Goal: Information Seeking & Learning: Check status

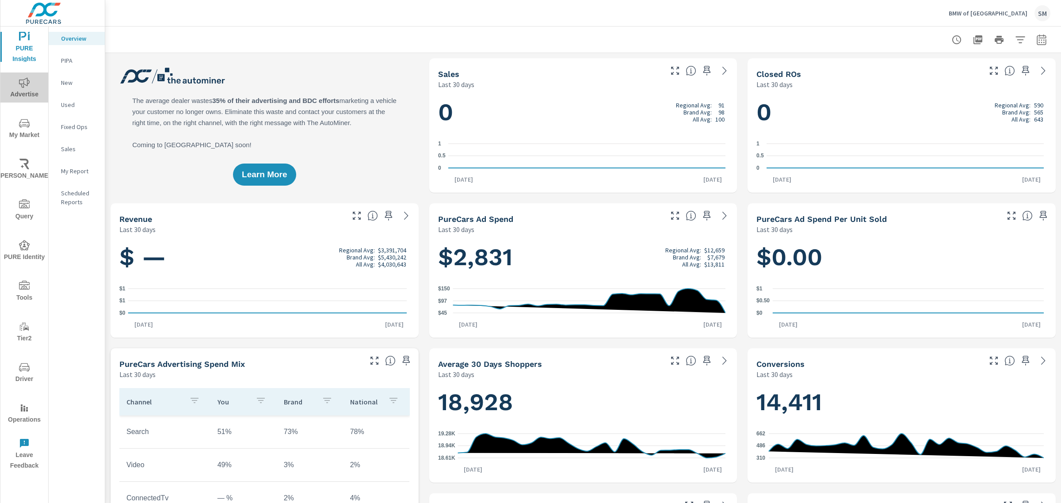
click at [22, 83] on icon "nav menu" at bounding box center [24, 82] width 11 height 11
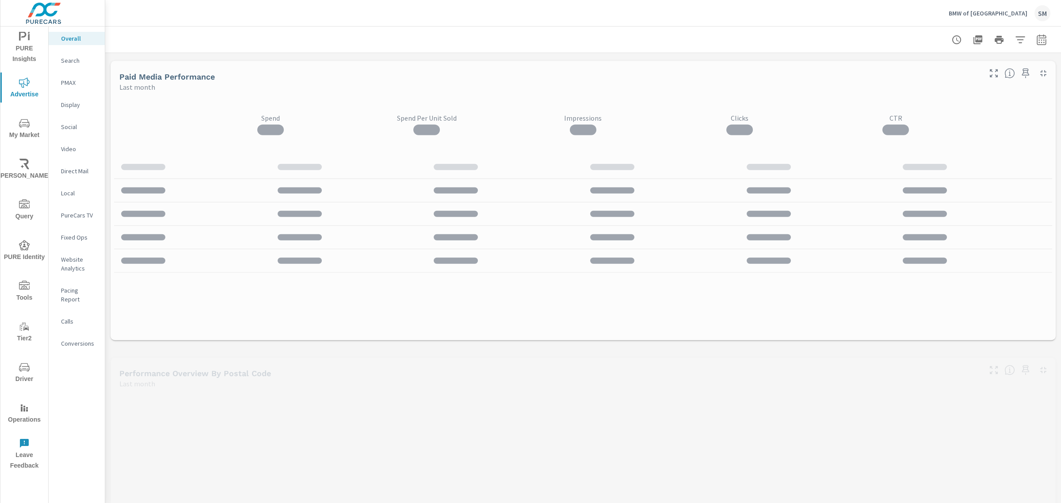
click at [76, 150] on p "Video" at bounding box center [79, 149] width 37 height 9
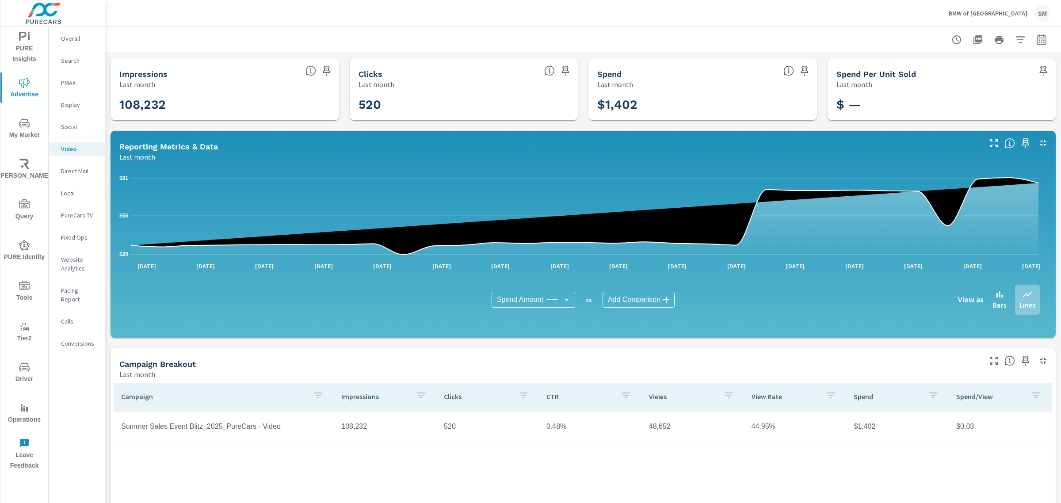
scroll to position [72, 0]
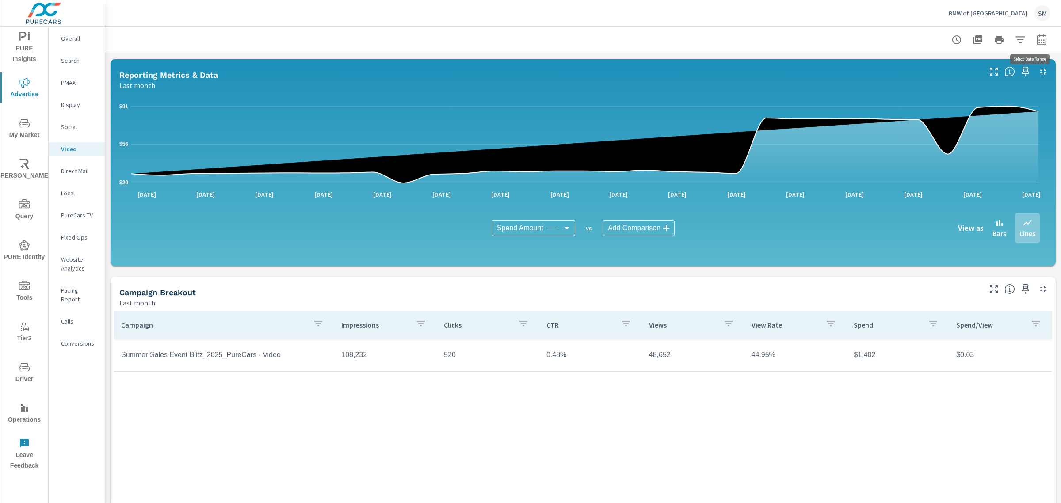
click at [1036, 38] on icon "button" at bounding box center [1041, 39] width 11 height 11
select select "Last month"
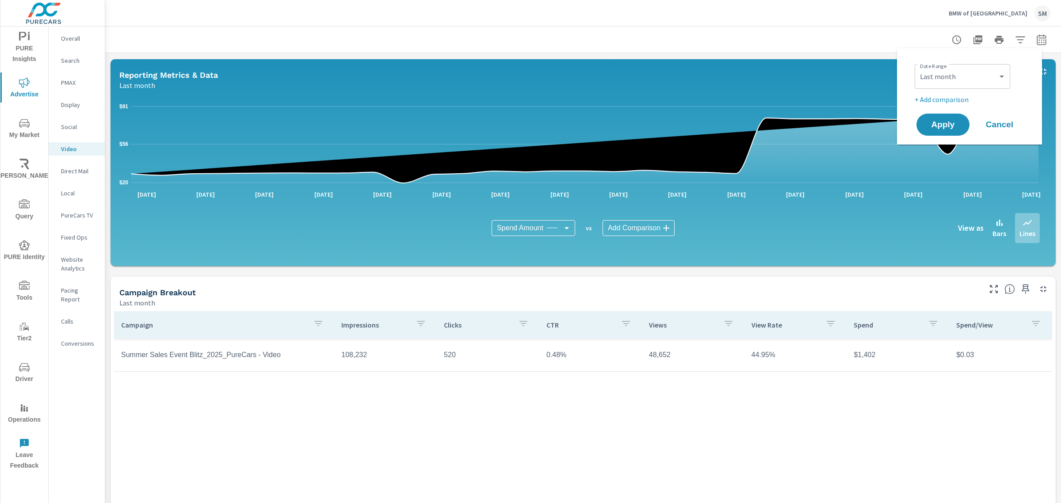
click at [71, 83] on p "PMAX" at bounding box center [79, 82] width 37 height 9
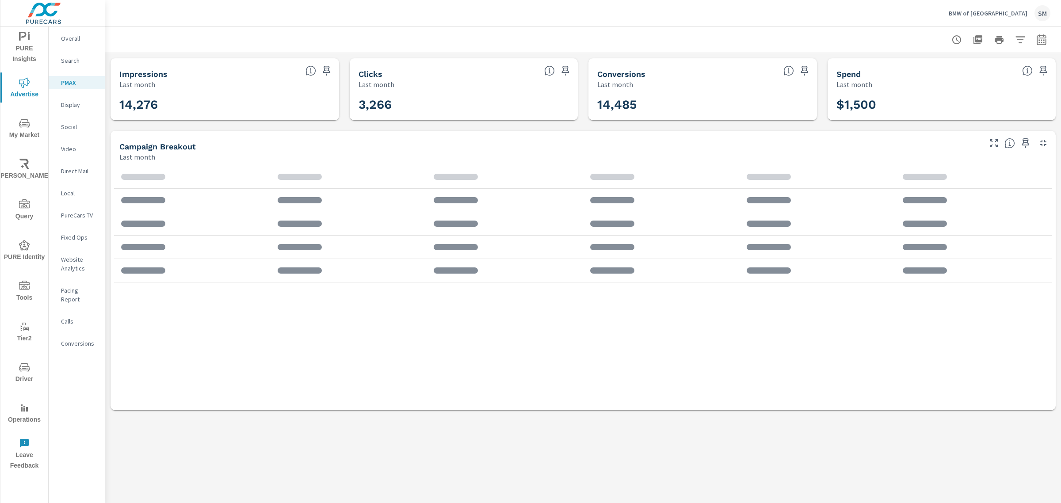
click at [72, 41] on p "Overall" at bounding box center [79, 38] width 37 height 9
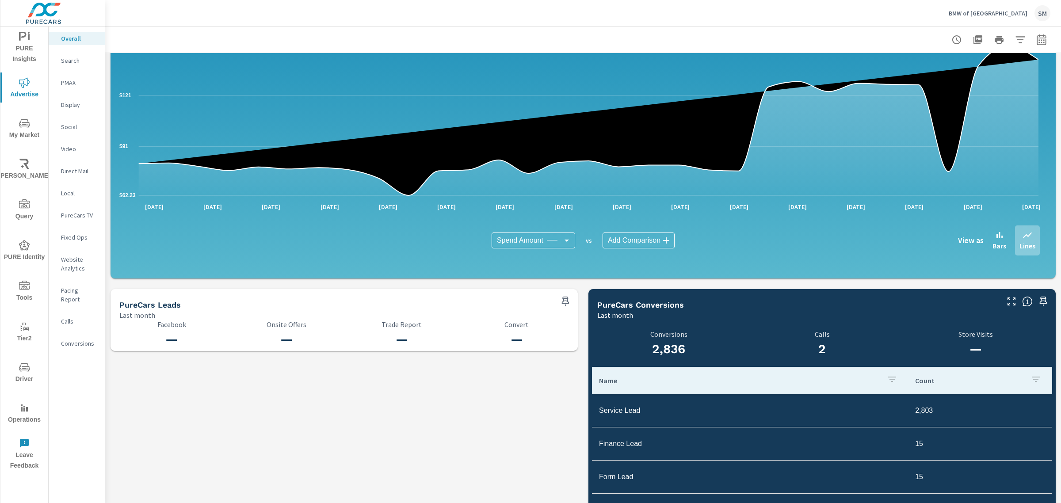
scroll to position [781, 0]
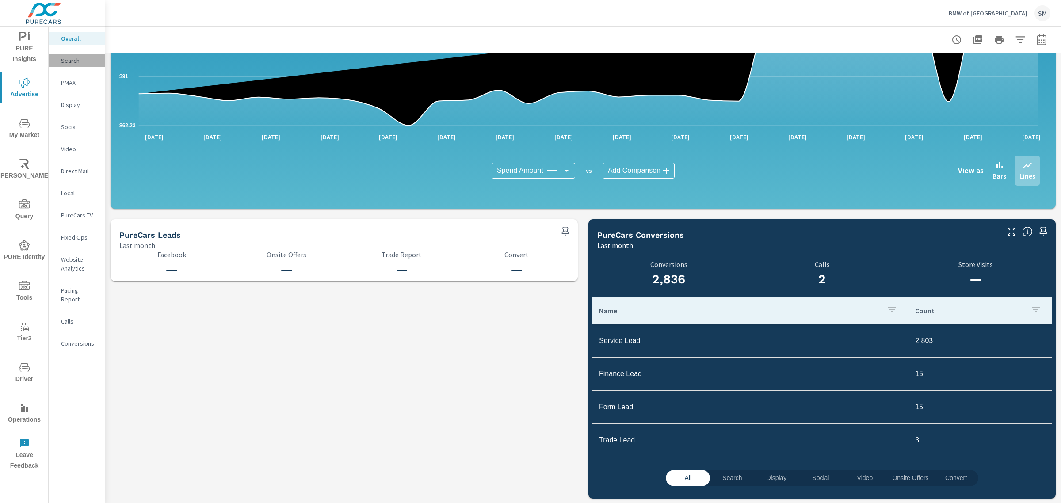
click at [81, 56] on p "Search" at bounding box center [79, 60] width 37 height 9
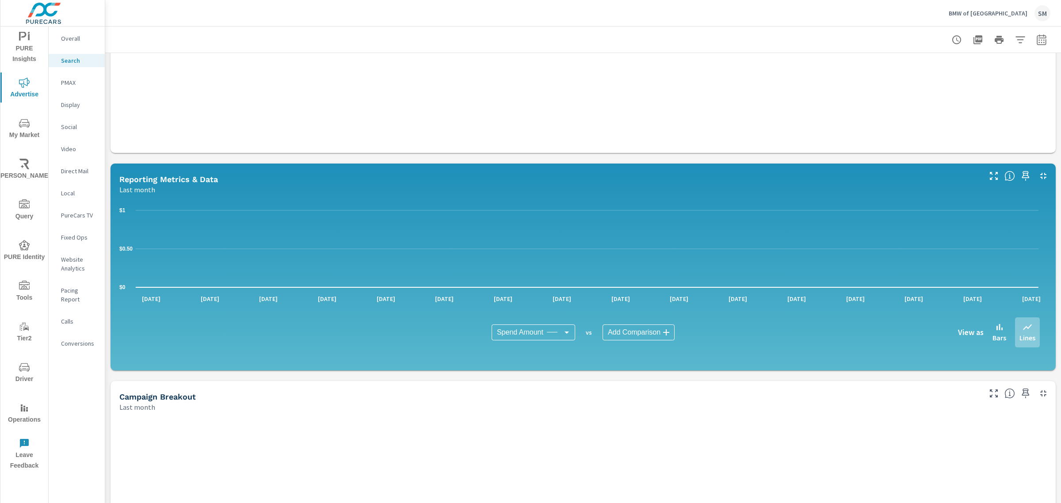
scroll to position [491, 0]
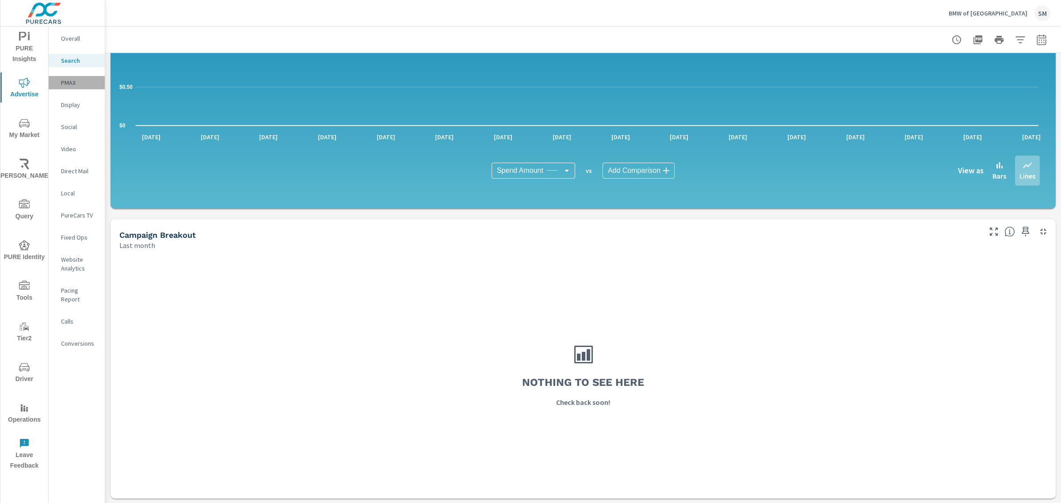
click at [85, 80] on p "PMAX" at bounding box center [79, 82] width 37 height 9
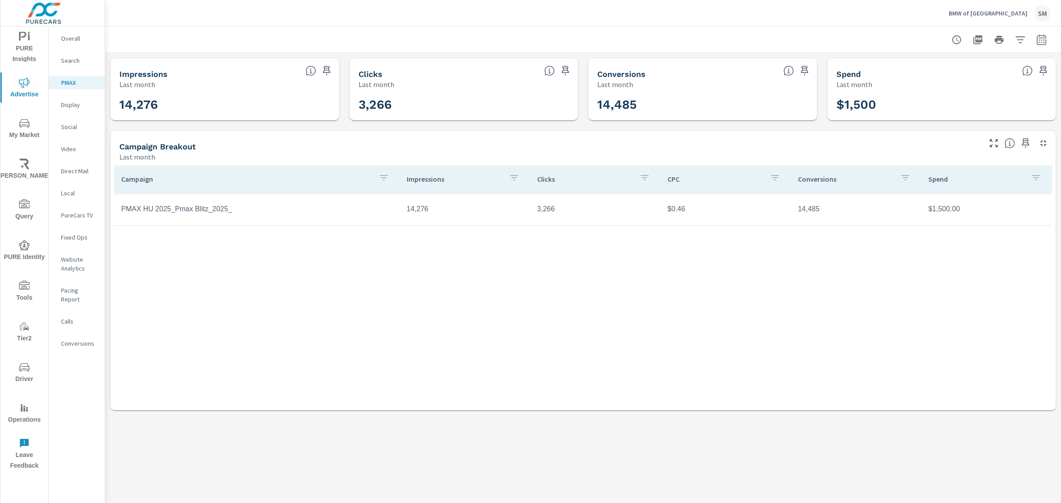
click at [71, 109] on div "Display" at bounding box center [77, 104] width 56 height 13
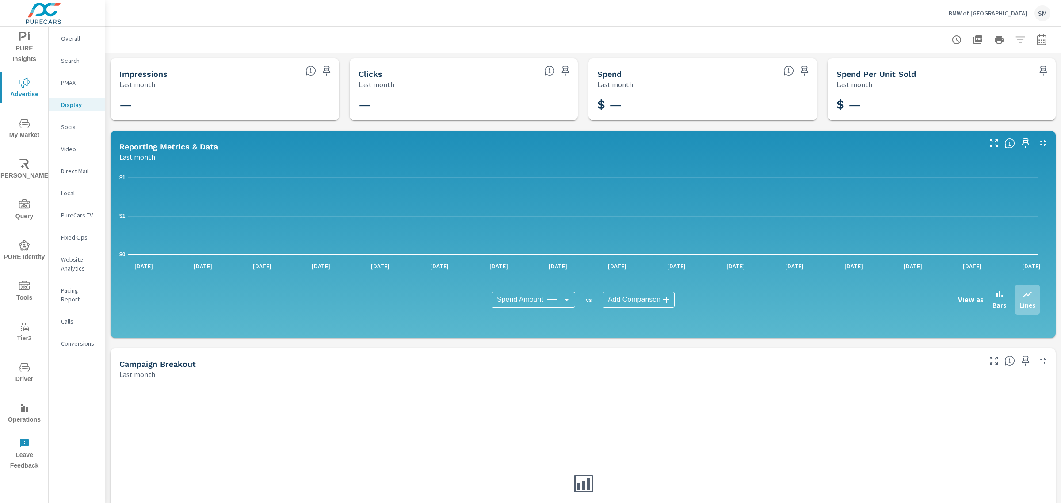
click at [78, 120] on div "Social" at bounding box center [77, 126] width 56 height 13
click at [73, 147] on p "Video" at bounding box center [79, 149] width 37 height 9
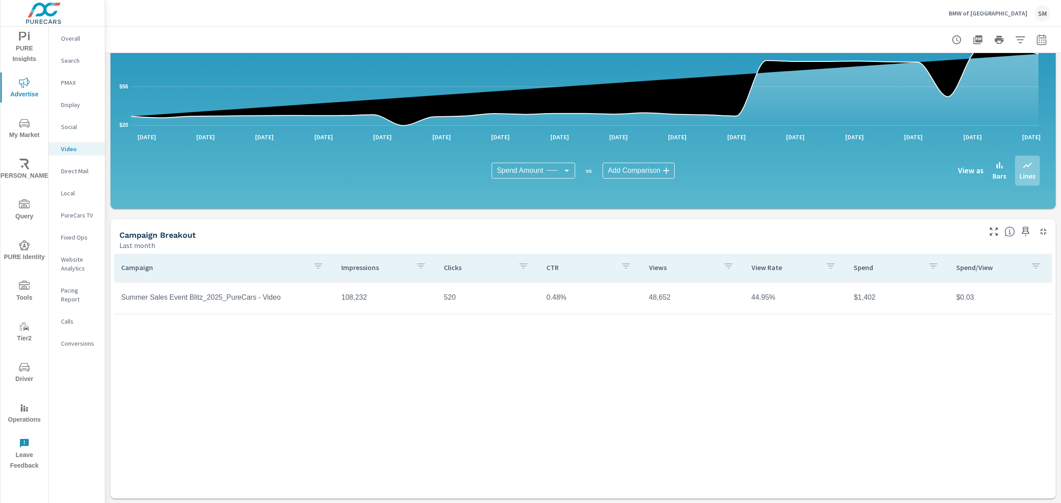
scroll to position [129, 0]
click at [73, 212] on p "PureCars TV" at bounding box center [79, 215] width 37 height 9
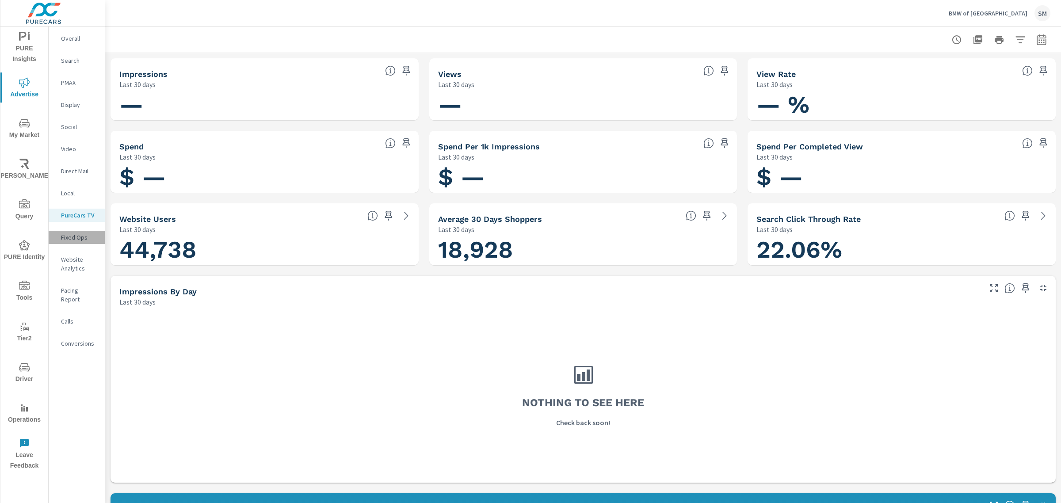
click at [75, 237] on p "Fixed Ops" at bounding box center [79, 237] width 37 height 9
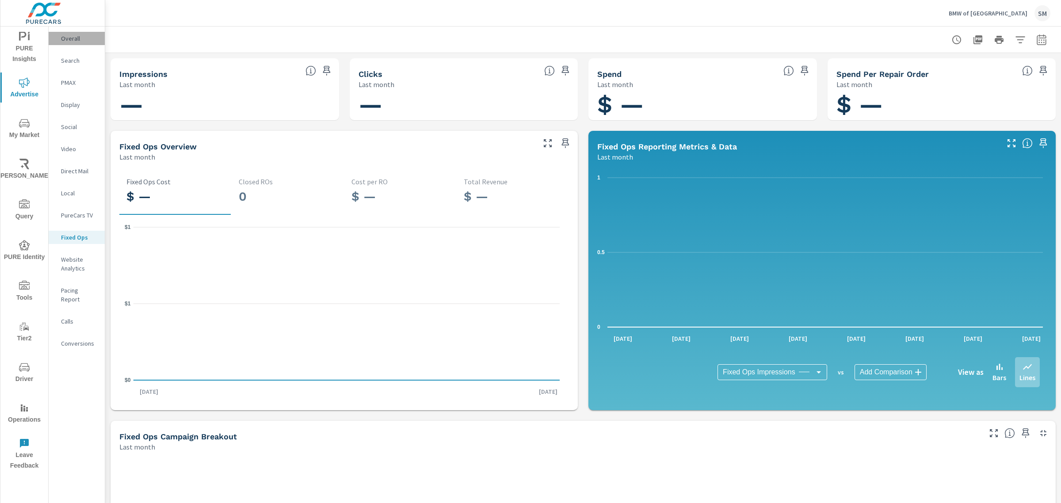
click at [76, 41] on p "Overall" at bounding box center [79, 38] width 37 height 9
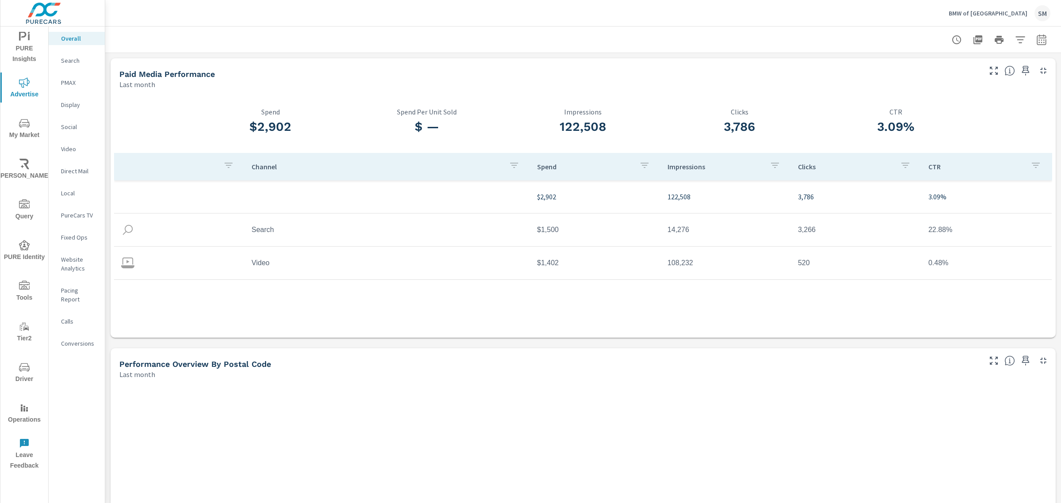
click at [266, 228] on td "Search" at bounding box center [386, 230] width 285 height 22
click at [71, 54] on div "Search" at bounding box center [77, 60] width 56 height 13
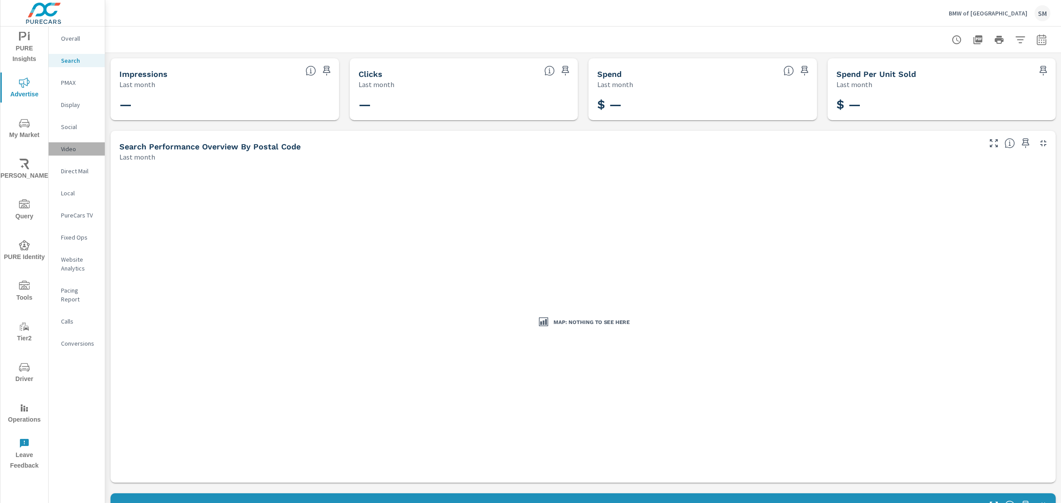
click at [74, 143] on div "Video" at bounding box center [77, 148] width 56 height 13
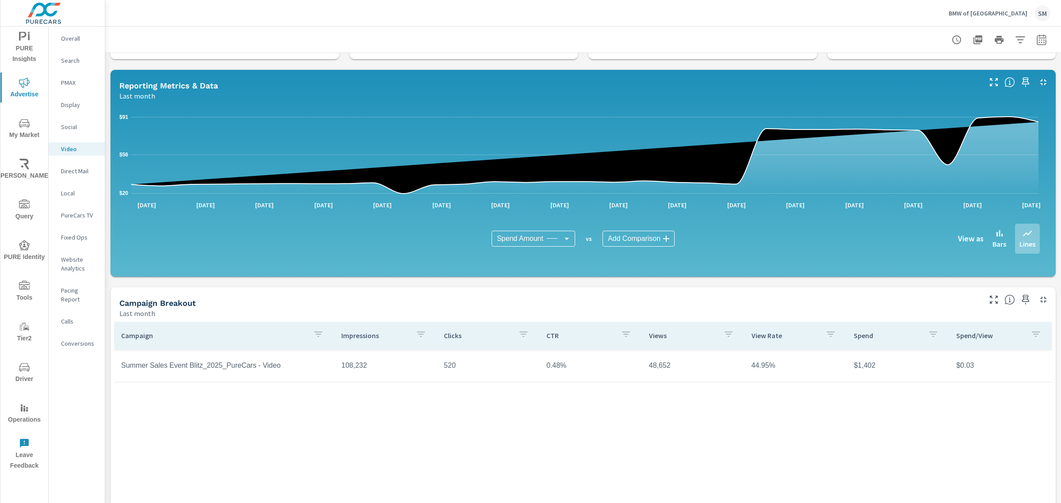
scroll to position [129, 0]
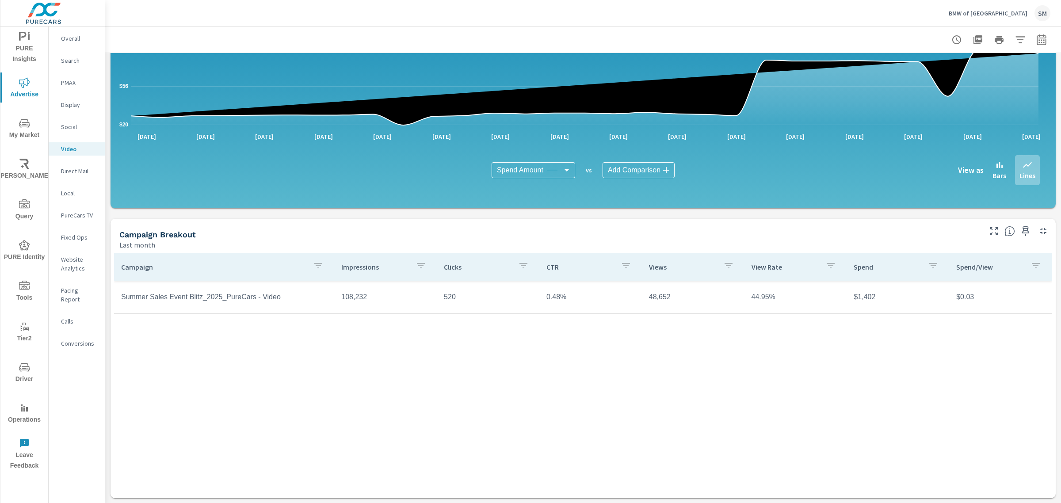
click at [198, 300] on td "Summer Sales Event Blitz_2025_PureCars - Video" at bounding box center [224, 297] width 220 height 22
drag, startPoint x: 286, startPoint y: 294, endPoint x: 120, endPoint y: 298, distance: 166.2
click at [120, 298] on td "Summer Sales Event Blitz_2025_PureCars - Video" at bounding box center [224, 297] width 220 height 22
copy td "Summer Sales Event Blitz_2025_PureCars - Video"
click at [233, 300] on td "Summer Sales Event Blitz_2025_PureCars - Video" at bounding box center [224, 297] width 220 height 22
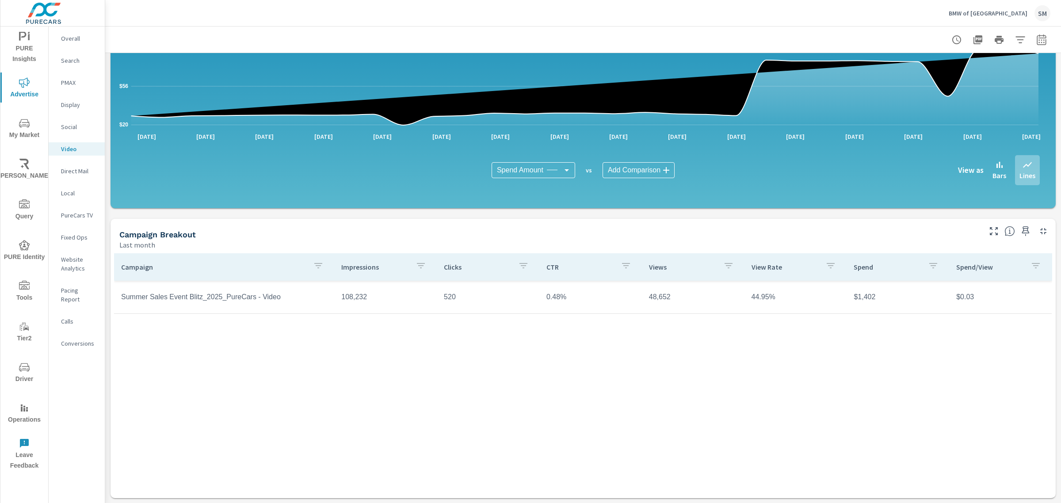
click at [233, 300] on td "Summer Sales Event Blitz_2025_PureCars - Video" at bounding box center [224, 297] width 220 height 22
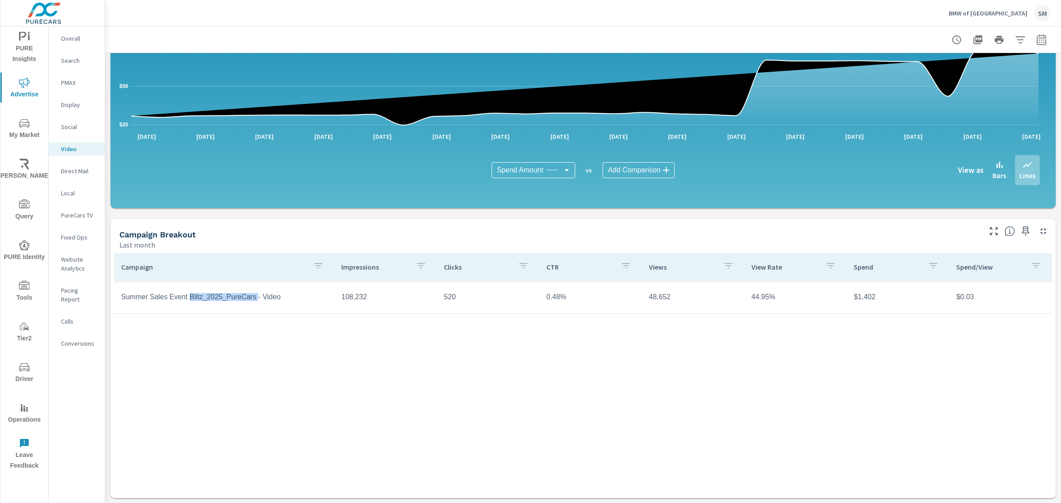
click at [233, 300] on td "Summer Sales Event Blitz_2025_PureCars - Video" at bounding box center [224, 297] width 220 height 22
drag, startPoint x: 297, startPoint y: 297, endPoint x: 120, endPoint y: 300, distance: 177.2
click at [120, 300] on td "Summer Sales Event Blitz_2025_PureCars - Video" at bounding box center [224, 297] width 220 height 22
copy td "Summer Sales Event Blitz_2025_PureCars - Video"
click at [72, 40] on p "Overall" at bounding box center [79, 38] width 37 height 9
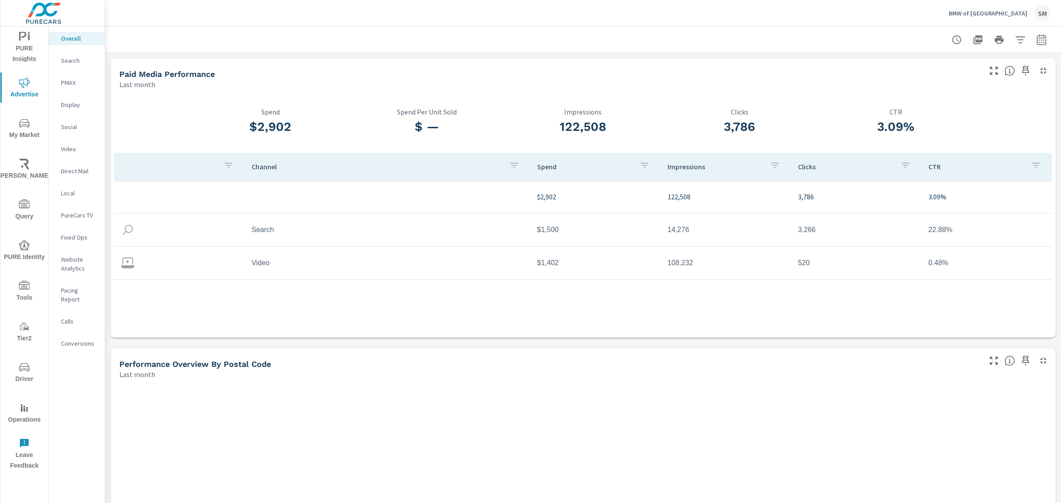
click at [73, 60] on p "Search" at bounding box center [79, 60] width 37 height 9
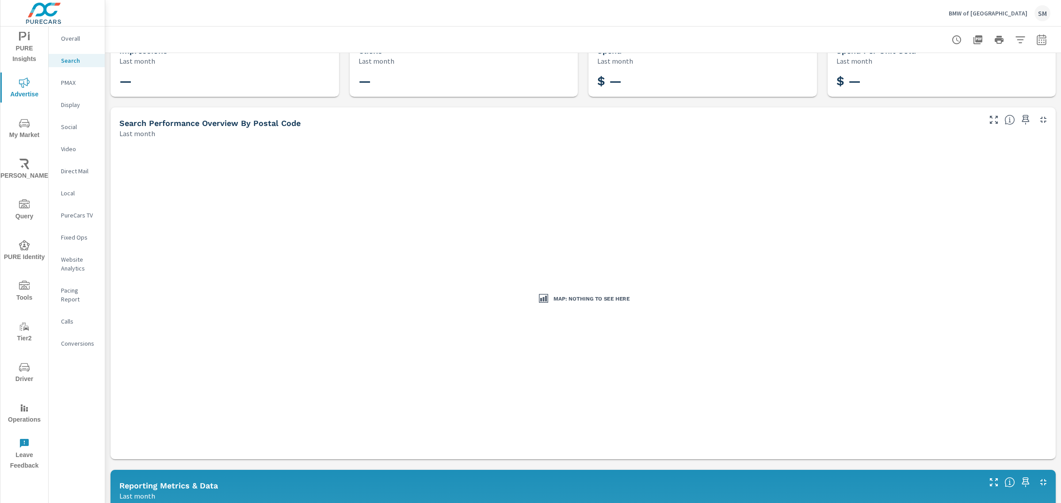
scroll to position [21, 0]
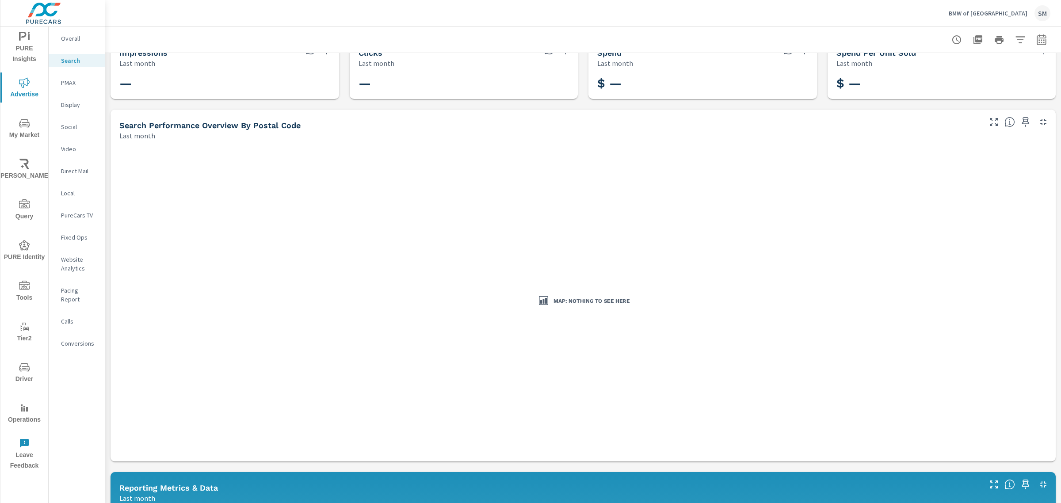
click at [1036, 39] on icon "button" at bounding box center [1041, 39] width 11 height 11
select select "Last month"
click at [652, 110] on div "Search Performance Overview By Postal Code Last month" at bounding box center [546, 125] width 872 height 31
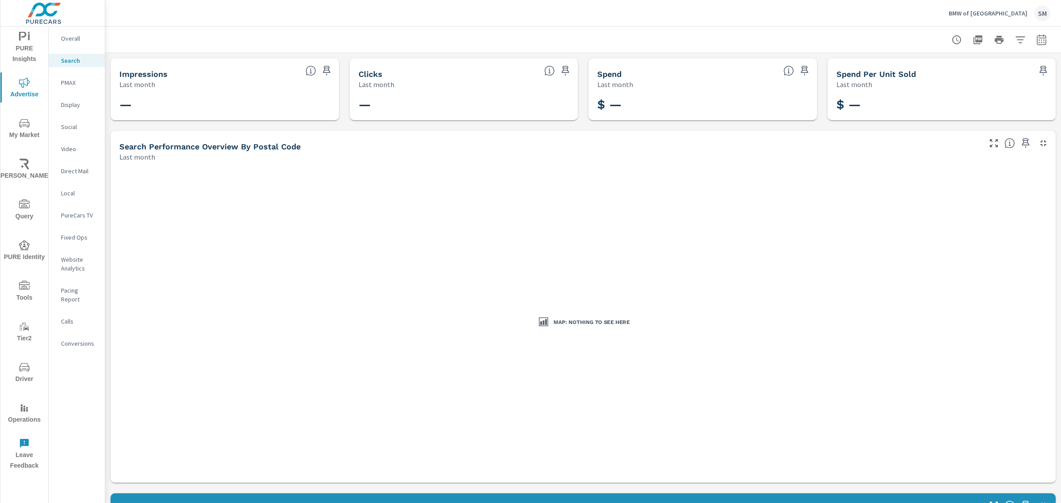
click at [82, 40] on p "Overall" at bounding box center [79, 38] width 37 height 9
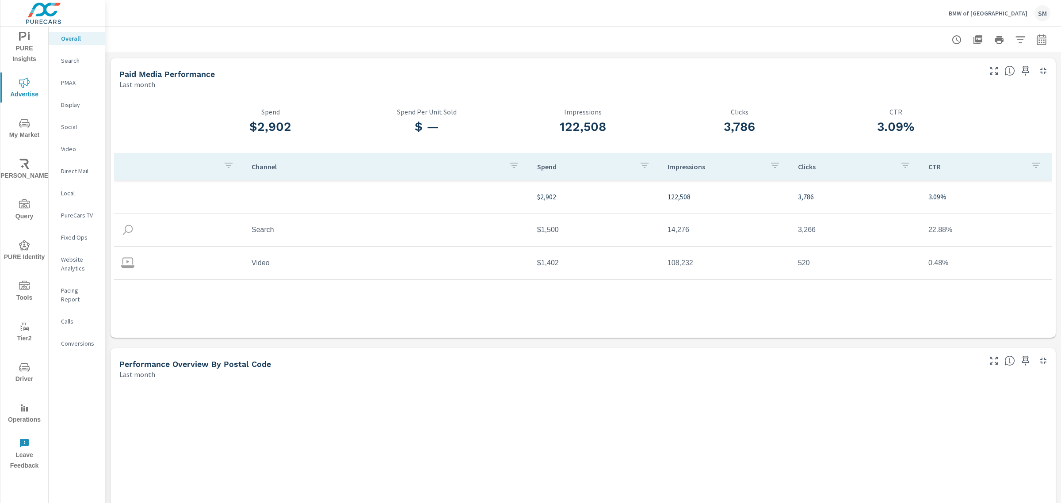
click at [270, 216] on tr "Search $1,500 14,276 3,266 22.88%" at bounding box center [582, 229] width 937 height 33
click at [266, 232] on td "Search" at bounding box center [386, 230] width 285 height 22
click at [1047, 40] on div at bounding box center [582, 40] width 955 height 26
click at [1036, 34] on icon "button" at bounding box center [1041, 39] width 11 height 11
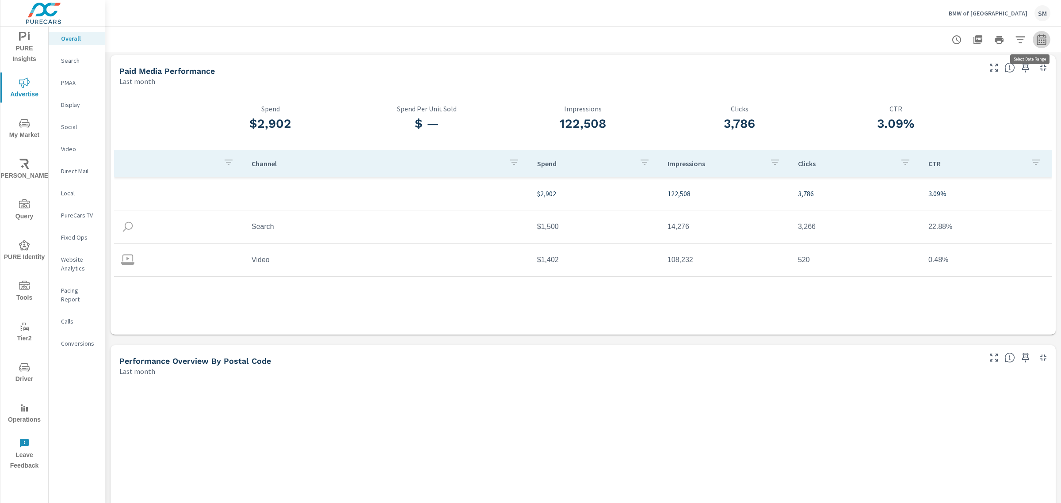
select select "Last month"
click at [836, 58] on div "Paid Media Performance Last month" at bounding box center [546, 70] width 872 height 31
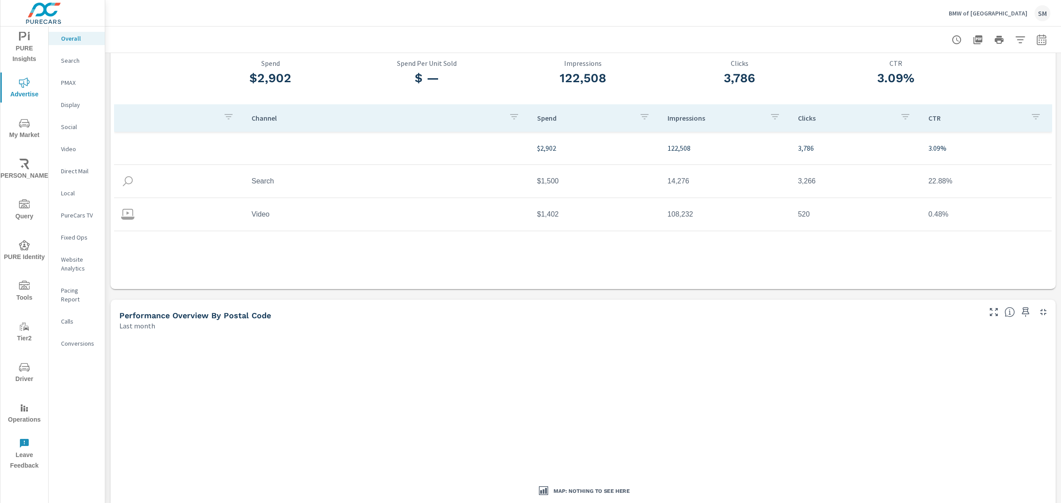
scroll to position [49, 0]
click at [257, 180] on td "Search" at bounding box center [386, 181] width 285 height 22
click at [65, 64] on p "Search" at bounding box center [79, 60] width 37 height 9
